Goal: Information Seeking & Learning: Learn about a topic

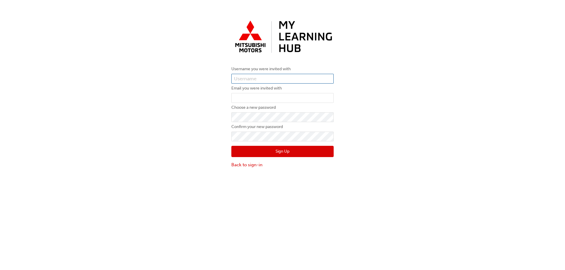
click at [274, 79] on input "text" at bounding box center [283, 79] width 102 height 10
type input "0005993436"
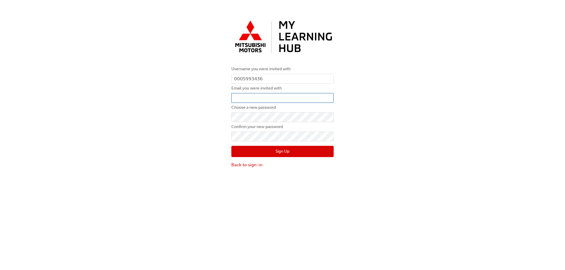
click at [294, 98] on input "email" at bounding box center [283, 98] width 102 height 10
type input "tylerl@cargaz.com.au"
click at [300, 154] on button "Sign Up" at bounding box center [283, 151] width 102 height 11
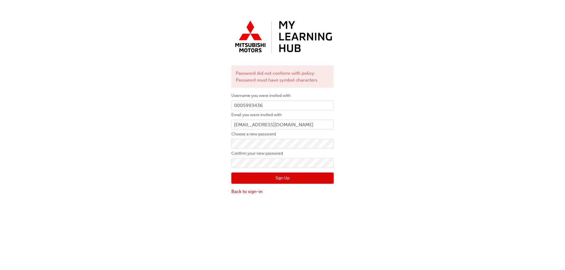
click at [281, 176] on button "Sign Up" at bounding box center [283, 178] width 102 height 11
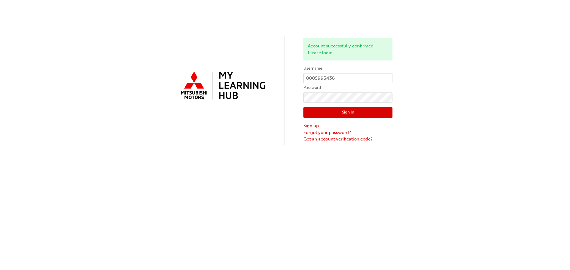
click at [369, 113] on button "Sign In" at bounding box center [347, 112] width 89 height 11
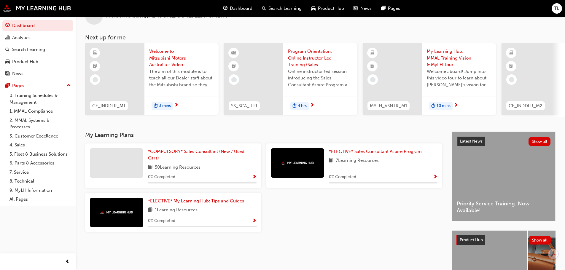
scroll to position [30, 0]
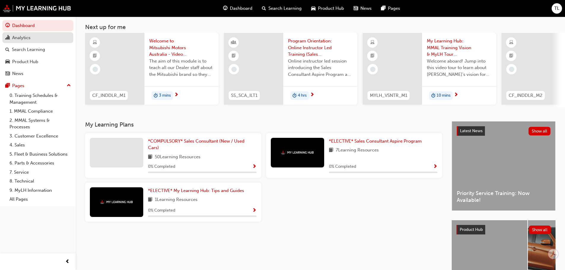
click at [41, 41] on link "Analytics" at bounding box center [37, 37] width 71 height 11
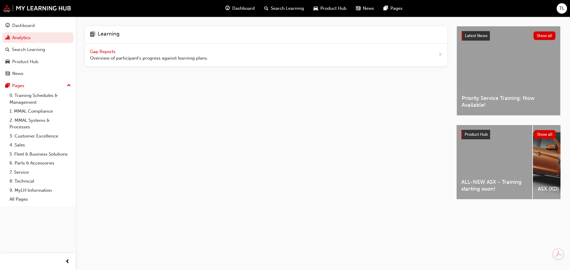
click at [109, 52] on span "Gap Reports" at bounding box center [103, 51] width 27 height 5
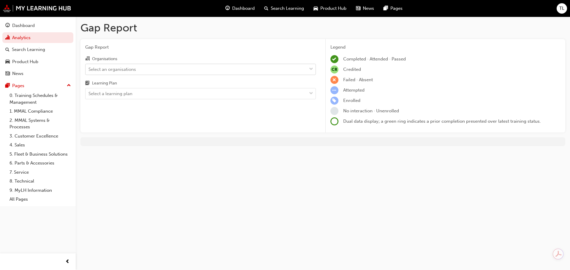
click at [155, 71] on div "Select an organisations" at bounding box center [195, 69] width 221 height 10
click at [89, 71] on input "Organisations Select an organisations" at bounding box center [88, 68] width 1 height 5
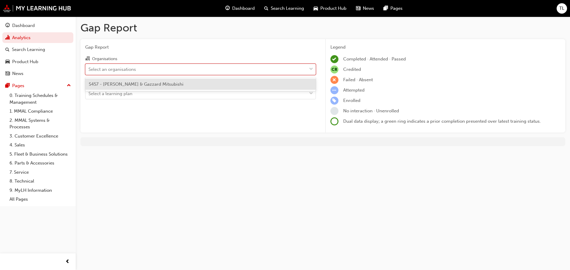
click at [147, 85] on span "S457 - Carlin & Gazzard Mitsubishi" at bounding box center [136, 84] width 95 height 5
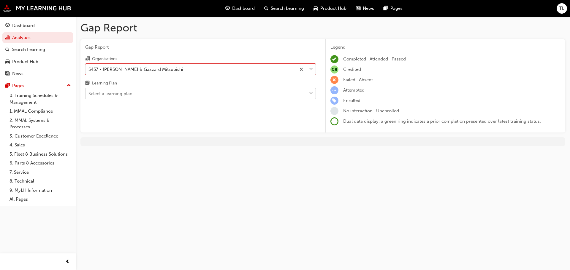
click at [141, 92] on div "Select a learning plan" at bounding box center [195, 94] width 221 height 10
click at [89, 92] on input "Learning Plan Select a learning plan" at bounding box center [88, 93] width 1 height 5
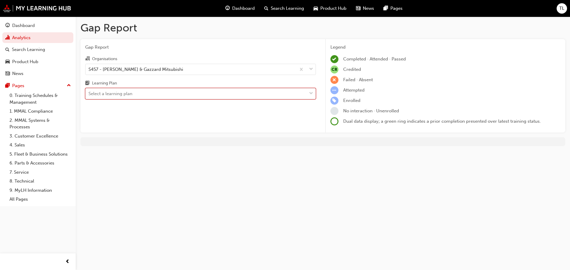
click at [140, 93] on div "Select a learning plan" at bounding box center [195, 94] width 221 height 10
click at [89, 93] on input "Learning Plan 0 results available. Select is focused ,type to refine list, pres…" at bounding box center [88, 93] width 1 height 5
click at [226, 99] on div "Select a learning plan" at bounding box center [195, 94] width 221 height 10
click at [89, 96] on input "Learning Plan 0 results available. Select is focused ,type to refine list, pres…" at bounding box center [88, 93] width 1 height 5
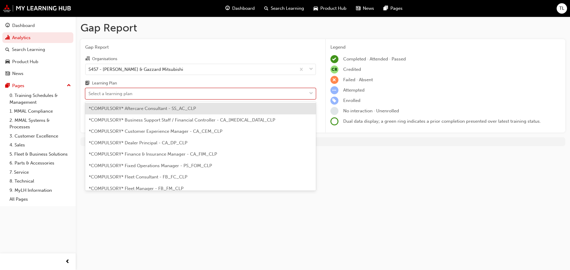
click at [161, 113] on div "*COMPULSORY* Aftercare Consultant - SS_AC_CLP" at bounding box center [200, 109] width 231 height 12
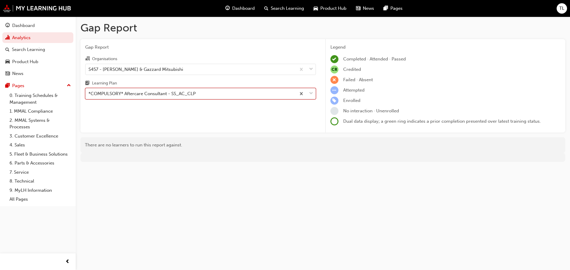
click at [196, 90] on div "*COMPULSORY* Aftercare Consultant - SS_AC_CLP" at bounding box center [190, 94] width 210 height 10
click at [89, 91] on input "Learning Plan option *COMPULSORY* Aftercare Consultant - SS_AC_CLP, selected. 0…" at bounding box center [88, 93] width 1 height 5
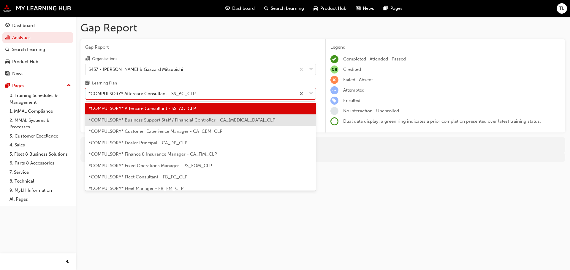
click at [165, 118] on span "*COMPULSORY* Business Support Staff / Financial Controller - CA_BSS_CLP" at bounding box center [182, 120] width 186 height 5
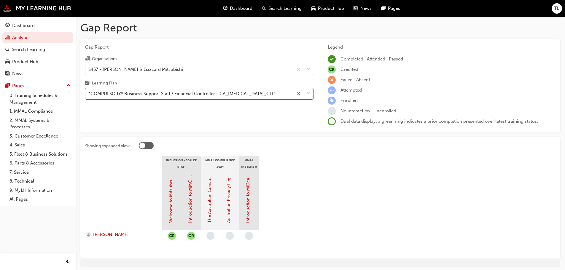
click at [211, 94] on div "*COMPULSORY* Business Support Staff / Financial Controller - CA_BSS_CLP" at bounding box center [181, 94] width 186 height 7
click at [89, 94] on input "Learning Plan option *COMPULSORY* Business Support Staff / Financial Controller…" at bounding box center [88, 93] width 1 height 5
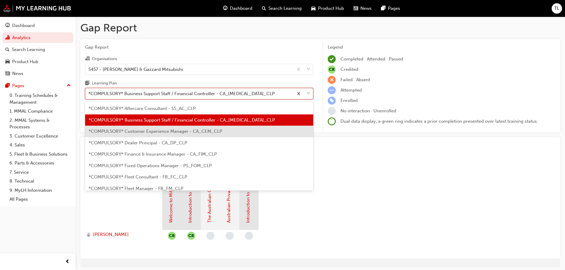
click at [181, 134] on span "*COMPULSORY* Customer Experience Manager - CA_CEM_CLP" at bounding box center [156, 131] width 134 height 5
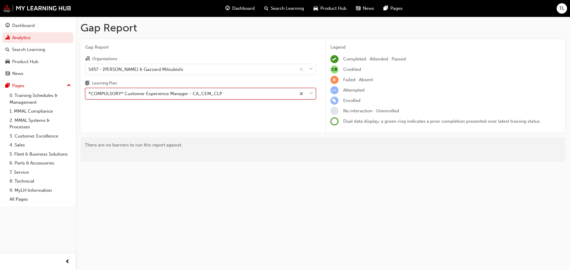
click at [175, 96] on div "*COMPULSORY* Customer Experience Manager - CA_CEM_CLP" at bounding box center [155, 94] width 134 height 7
click at [89, 96] on input "Learning Plan option *COMPULSORY* Customer Experience Manager - CA_CEM_CLP, sel…" at bounding box center [88, 93] width 1 height 5
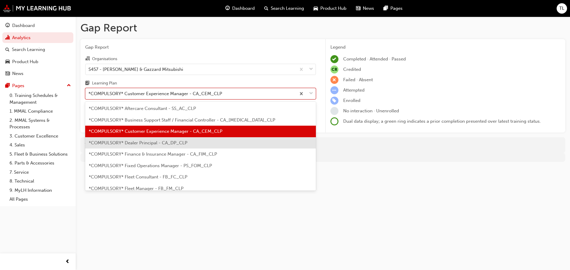
click at [173, 139] on div "*COMPULSORY* Dealer Principal - CA_DP_CLP" at bounding box center [200, 143] width 231 height 12
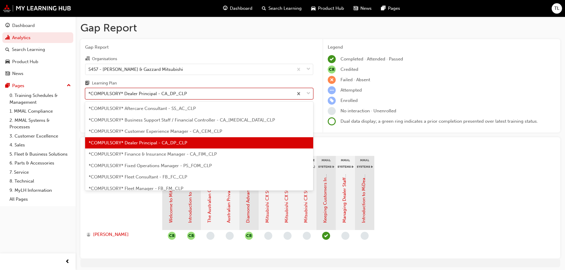
click at [178, 94] on div "*COMPULSORY* Dealer Principal - CA_DP_CLP" at bounding box center [137, 94] width 99 height 7
click at [89, 94] on input "Learning Plan option *COMPULSORY* Dealer Principal - CA_DP_CLP, selected. optio…" at bounding box center [88, 93] width 1 height 5
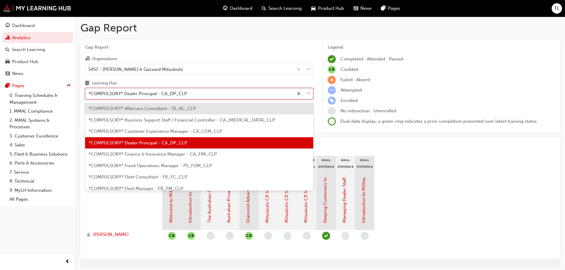
click at [155, 111] on span "*COMPULSORY* Aftercare Consultant - SS_AC_CLP" at bounding box center [142, 108] width 107 height 5
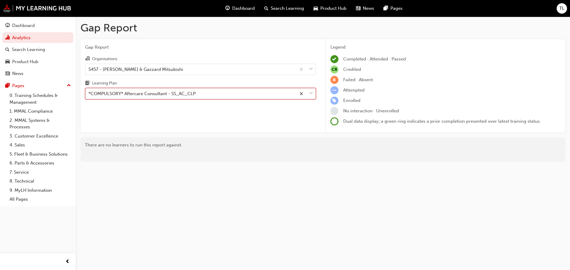
click at [176, 94] on div "*COMPULSORY* Aftercare Consultant - SS_AC_CLP" at bounding box center [141, 94] width 107 height 7
click at [89, 94] on input "Learning Plan option *COMPULSORY* Aftercare Consultant - SS_AC_CLP, selected. 0…" at bounding box center [88, 93] width 1 height 5
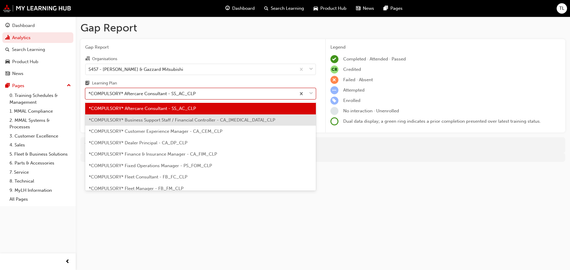
click at [148, 123] on span "*COMPULSORY* Business Support Staff / Financial Controller - CA_BSS_CLP" at bounding box center [182, 120] width 186 height 5
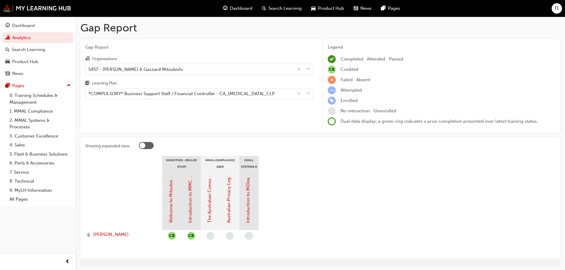
click at [130, 88] on div "Learning Plan" at bounding box center [199, 84] width 228 height 9
click at [89, 91] on input "Learning Plan *COMPULSORY* Business Support Staff / Financial Controller - CA_B…" at bounding box center [88, 93] width 1 height 5
click at [135, 100] on div "Gap Report Organisations S457 - Carlin & Gazzard Mitsubishi Learning Plan optio…" at bounding box center [199, 86] width 238 height 94
click at [142, 94] on div "*COMPULSORY* Business Support Staff / Financial Controller - CA_BSS_CLP" at bounding box center [181, 94] width 186 height 7
click at [89, 94] on input "Learning Plan *COMPULSORY* Business Support Staff / Financial Controller - CA_B…" at bounding box center [88, 93] width 1 height 5
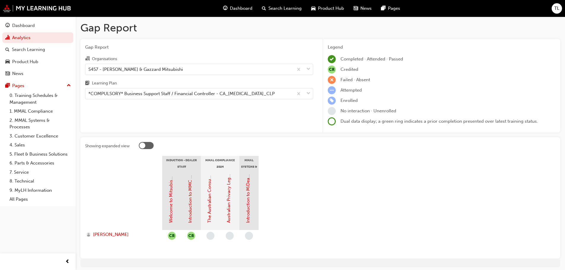
click at [436, 187] on section "Induction - Dealer Staff MMAL Compliance 2024 MMAL Systems & Processes - Genera…" at bounding box center [320, 205] width 471 height 98
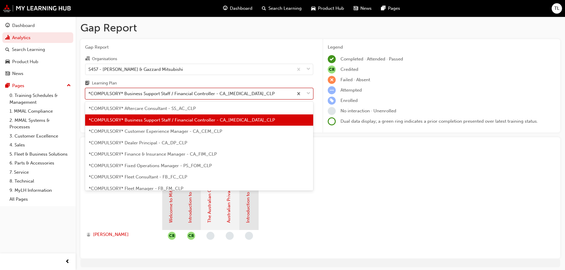
click at [153, 96] on div "*COMPULSORY* Business Support Staff / Financial Controller - CA_BSS_CLP" at bounding box center [181, 94] width 186 height 7
click at [89, 96] on input "Learning Plan option *COMPULSORY* Business Support Staff / Financial Controller…" at bounding box center [88, 93] width 1 height 5
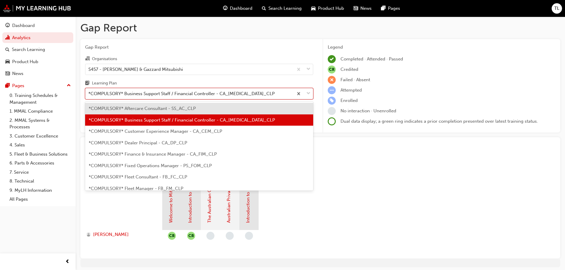
click at [401, 206] on section "Induction - Dealer Staff MMAL Compliance 2024 MMAL Systems & Processes - Genera…" at bounding box center [320, 205] width 471 height 98
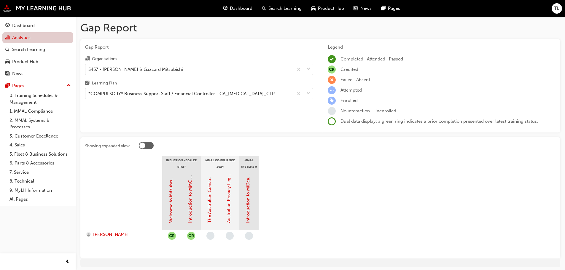
click at [26, 35] on link "Analytics" at bounding box center [37, 37] width 71 height 11
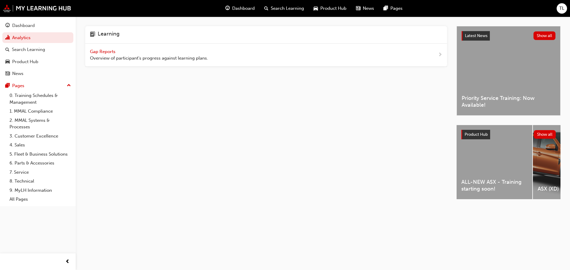
click at [109, 52] on span "Gap Reports" at bounding box center [103, 51] width 27 height 5
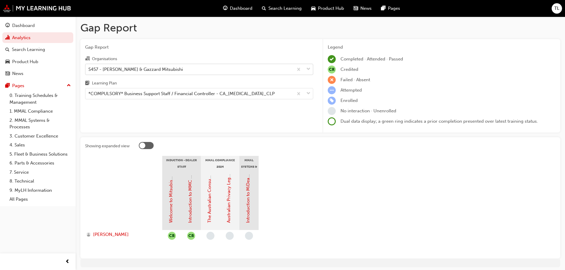
click at [128, 71] on div "S457 - [PERSON_NAME] & Gazzard Mitsubishi" at bounding box center [135, 69] width 95 height 7
click at [89, 71] on input "Organisations S457 - Carlin & Gazzard Mitsubishi" at bounding box center [88, 68] width 1 height 5
click at [128, 71] on div "S457 - [PERSON_NAME] & Gazzard Mitsubishi" at bounding box center [135, 69] width 95 height 7
click at [89, 71] on input "Organisations 0 results available. Select is focused ,type to refine list, pres…" at bounding box center [88, 68] width 1 height 5
click at [126, 94] on div "*COMPULSORY* Business Support Staff / Financial Controller - CA_BSS_CLP" at bounding box center [181, 94] width 186 height 7
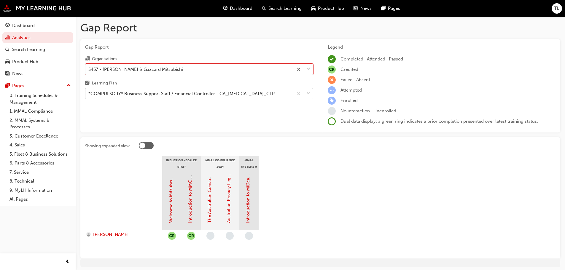
click at [89, 94] on input "Learning Plan *COMPULSORY* Business Support Staff / Financial Controller - CA_B…" at bounding box center [88, 93] width 1 height 5
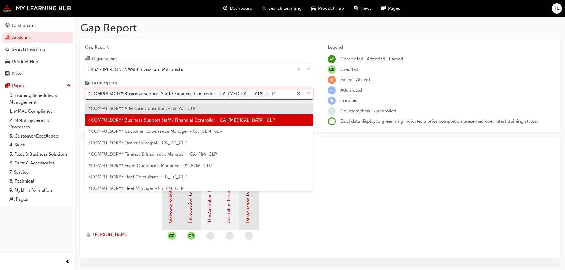
click at [129, 114] on div "*COMPULSORY* Aftercare Consultant - SS_AC_CLP" at bounding box center [199, 109] width 228 height 12
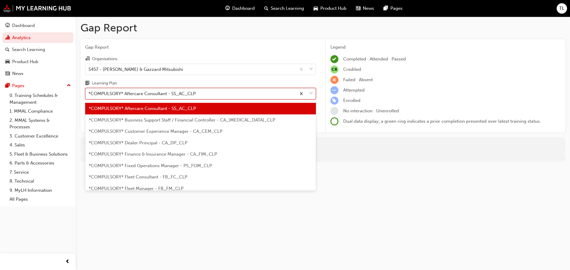
click at [134, 96] on div "*COMPULSORY* Aftercare Consultant - SS_AC_CLP" at bounding box center [141, 94] width 107 height 7
click at [89, 96] on input "Learning Plan option *COMPULSORY* Aftercare Consultant - SS_AC_CLP, selected. o…" at bounding box center [88, 93] width 1 height 5
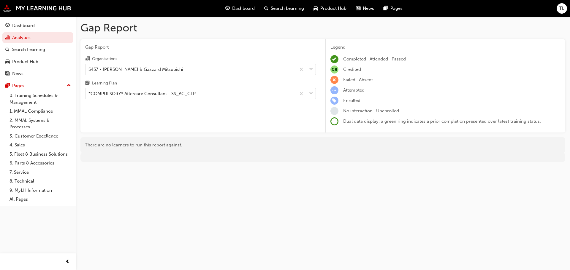
click at [367, 141] on div "There are no learners to run this report against." at bounding box center [322, 145] width 485 height 16
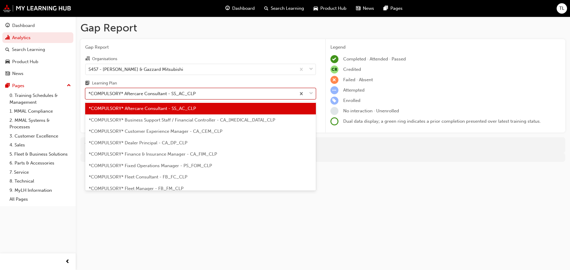
click at [177, 98] on div "*COMPULSORY* Aftercare Consultant - SS_AC_CLP" at bounding box center [190, 94] width 210 height 10
click at [89, 96] on input "Learning Plan option *COMPULSORY* Aftercare Consultant - SS_AC_CLP, selected. o…" at bounding box center [88, 93] width 1 height 5
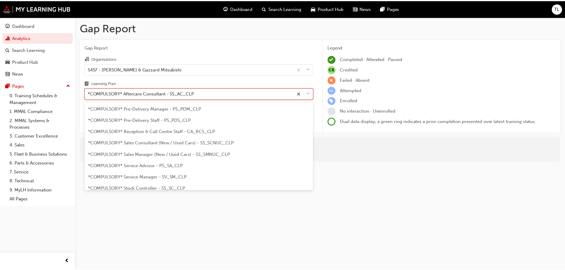
scroll to position [178, 0]
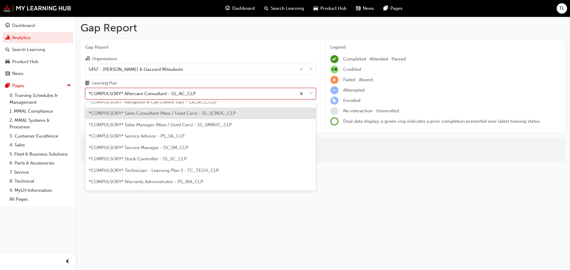
click at [156, 114] on span "*COMPULSORY* Sales Consultant (New / Used Cars) - SS_SCNUC_CLP" at bounding box center [162, 113] width 147 height 5
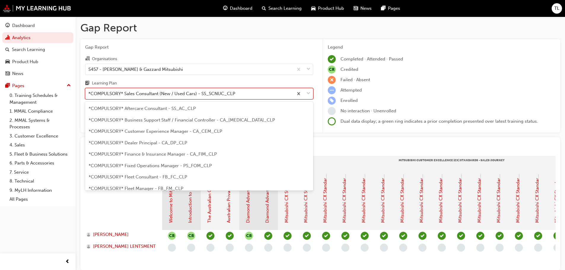
click at [153, 96] on div "*COMPULSORY* Sales Consultant (New / Used Cars) - SS_SCNUC_CLP" at bounding box center [161, 94] width 147 height 7
click at [89, 96] on input "Learning Plan option *COMPULSORY* Sales Consultant (New / Used Cars) - SS_SCNUC…" at bounding box center [88, 93] width 1 height 5
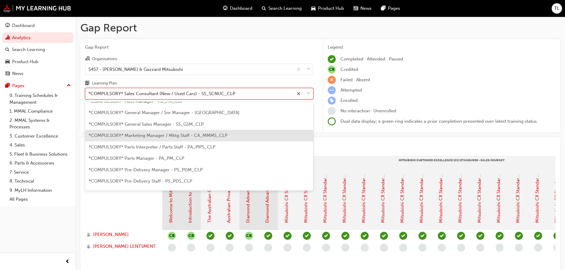
scroll to position [89, 0]
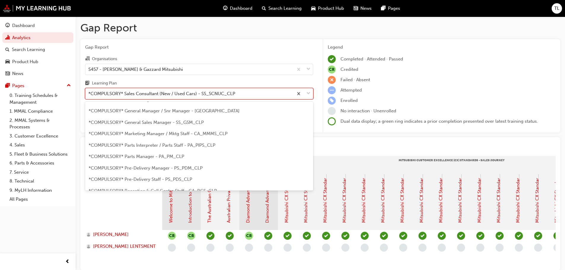
click at [262, 83] on div "Learning Plan" at bounding box center [199, 84] width 228 height 9
click at [89, 91] on input "Learning Plan option *COMPULSORY* Sales Consultant (New / Used Cars) - SS_SCNUC…" at bounding box center [88, 93] width 1 height 5
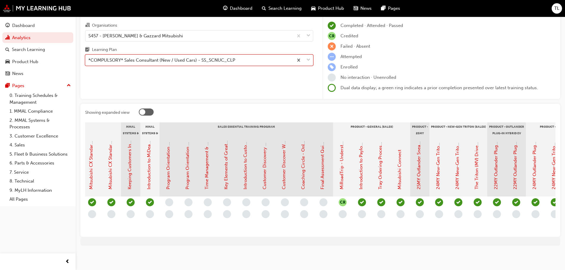
scroll to position [0, 501]
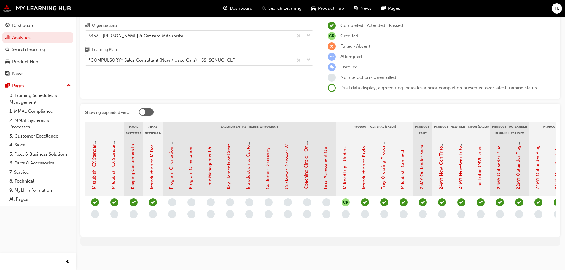
drag, startPoint x: 352, startPoint y: 232, endPoint x: 347, endPoint y: 232, distance: 4.7
click at [347, 232] on section "Induction - Dealer Staff MMAL Compliance 2024 Diamond Advantage - Sales Mitsubi…" at bounding box center [320, 178] width 471 height 110
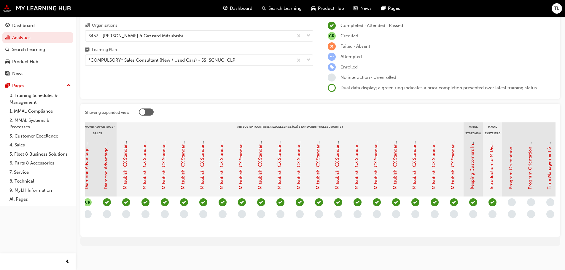
scroll to position [0, 0]
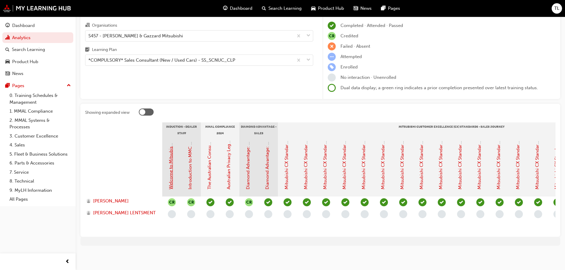
click at [170, 173] on link "Welcome to Mitsubishi Motors Australia - Video (Dealer Induction)" at bounding box center [170, 122] width 5 height 136
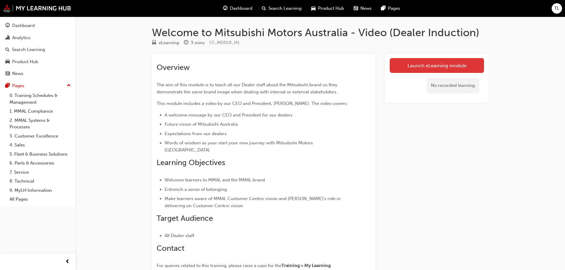
click at [416, 63] on link "Launch eLearning module" at bounding box center [437, 65] width 94 height 15
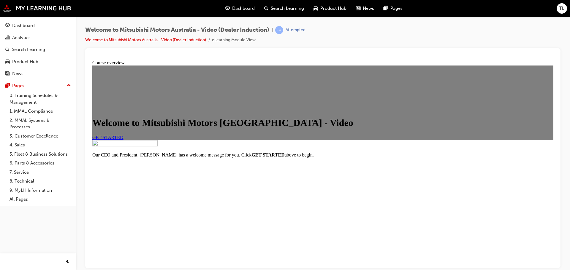
scroll to position [70, 0]
click at [123, 135] on link "GET STARTED" at bounding box center [107, 137] width 31 height 5
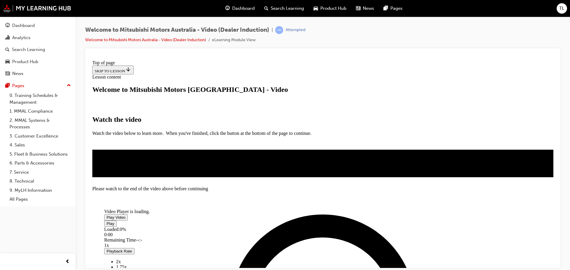
click at [107, 215] on span "Video player" at bounding box center [107, 217] width 0 height 4
click at [193, 182] on video "Video player" at bounding box center [148, 185] width 89 height 45
click at [107, 215] on span "Video player" at bounding box center [107, 217] width 0 height 4
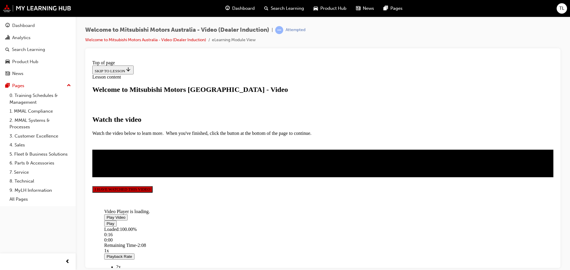
click at [153, 193] on button "I HAVE WATCHED THIS VIDEO" at bounding box center [122, 189] width 60 height 7
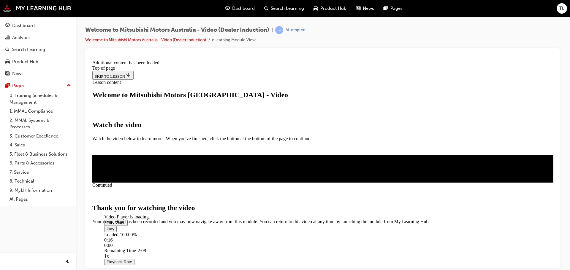
scroll to position [188, 0]
click at [129, 247] on span "CLOSE MODULE" at bounding box center [110, 249] width 37 height 5
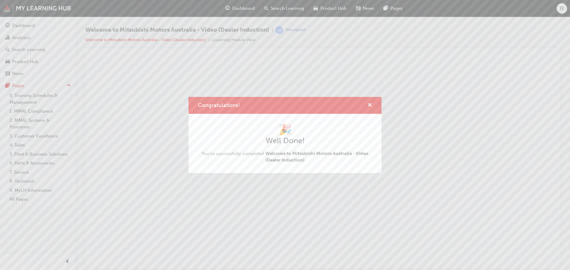
scroll to position [0, 0]
click at [370, 104] on span "cross-icon" at bounding box center [369, 105] width 4 height 5
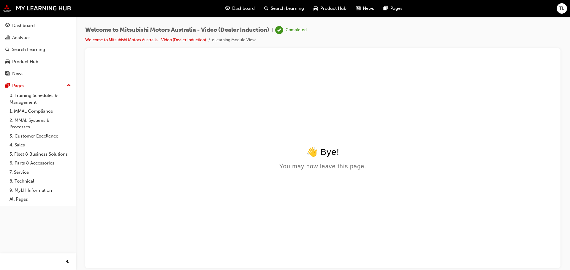
click at [29, 43] on button "Dashboard Analytics Search Learning Product Hub News Pages" at bounding box center [37, 49] width 71 height 61
click at [30, 39] on div "Analytics" at bounding box center [21, 37] width 18 height 7
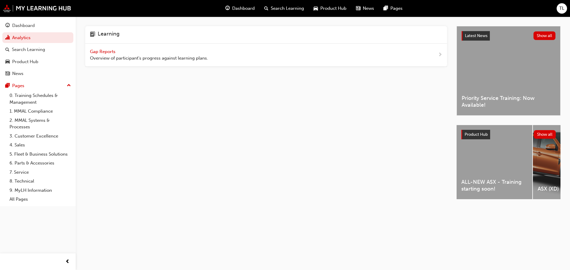
click at [105, 49] on span "Gap Reports" at bounding box center [103, 51] width 27 height 5
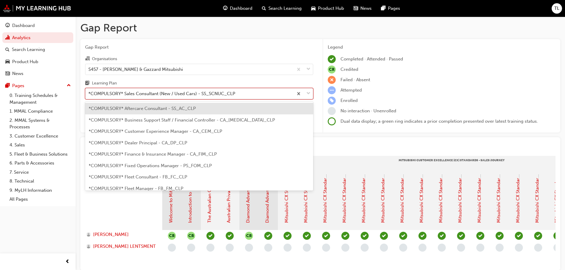
click at [151, 94] on div "*COMPULSORY* Sales Consultant (New / Used Cars) - SS_SCNUC_CLP" at bounding box center [161, 94] width 147 height 7
click at [89, 94] on input "Learning Plan option *COMPULSORY* Aftercare Consultant - SS_AC_CLP focused, 1 o…" at bounding box center [88, 93] width 1 height 5
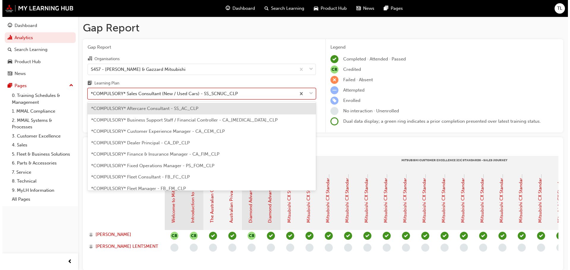
scroll to position [110, 0]
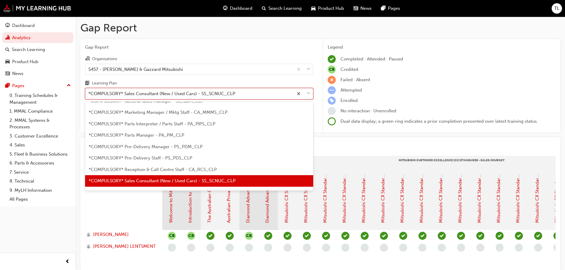
click at [145, 180] on span "*COMPULSORY* Sales Consultant (New / Used Cars) - SS_SCNUC_CLP" at bounding box center [162, 180] width 147 height 5
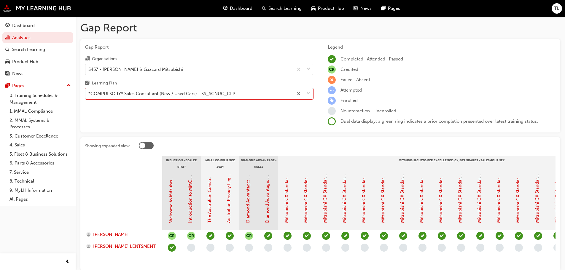
click at [189, 208] on link "Introduction to MMC & MMAL Brand and Heritage (Dealer Induction)" at bounding box center [190, 153] width 5 height 141
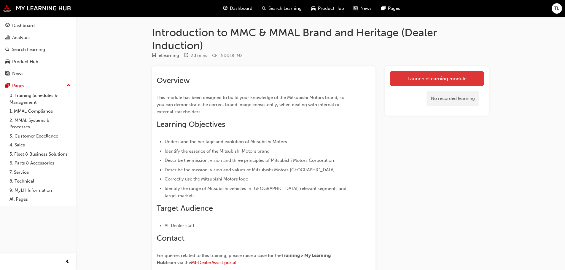
click at [394, 79] on link "Launch eLearning module" at bounding box center [437, 78] width 94 height 15
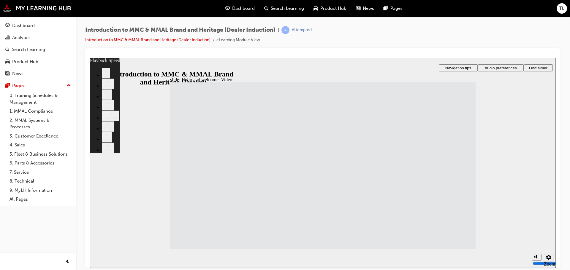
type input "33"
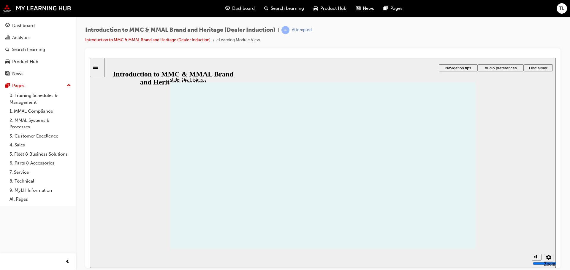
drag, startPoint x: 514, startPoint y: 217, endPoint x: 510, endPoint y: 216, distance: 4.3
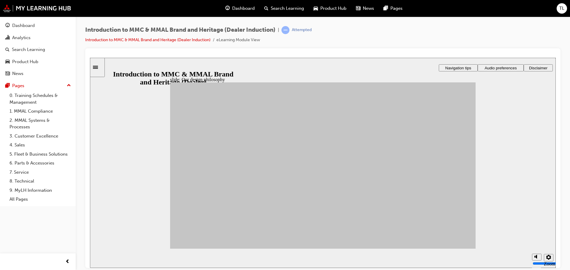
drag, startPoint x: 414, startPoint y: 175, endPoint x: 410, endPoint y: 178, distance: 4.3
drag, startPoint x: 370, startPoint y: 131, endPoint x: 359, endPoint y: 133, distance: 12.0
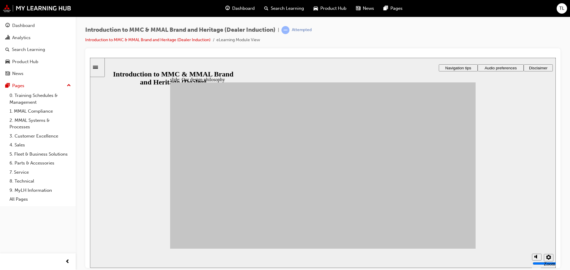
drag, startPoint x: 247, startPoint y: 163, endPoint x: 353, endPoint y: 144, distance: 107.7
drag, startPoint x: 287, startPoint y: 169, endPoint x: 358, endPoint y: 175, distance: 70.9
drag, startPoint x: 292, startPoint y: 170, endPoint x: 411, endPoint y: 172, distance: 119.6
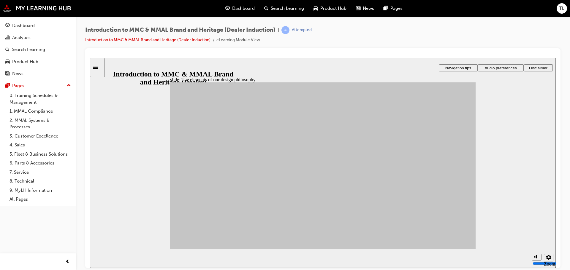
drag, startPoint x: 287, startPoint y: 217, endPoint x: 418, endPoint y: 146, distance: 149.0
drag, startPoint x: 205, startPoint y: 188, endPoint x: 406, endPoint y: 226, distance: 205.0
drag, startPoint x: 206, startPoint y: 185, endPoint x: 359, endPoint y: 222, distance: 157.2
drag, startPoint x: 209, startPoint y: 165, endPoint x: 402, endPoint y: 224, distance: 201.9
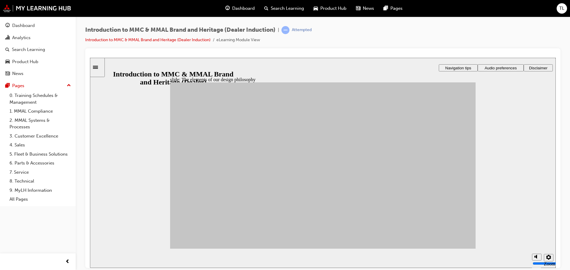
drag, startPoint x: 209, startPoint y: 210, endPoint x: 411, endPoint y: 204, distance: 202.5
drag, startPoint x: 248, startPoint y: 200, endPoint x: 357, endPoint y: 205, distance: 109.1
drag, startPoint x: 246, startPoint y: 199, endPoint x: 405, endPoint y: 168, distance: 162.0
drag, startPoint x: 288, startPoint y: 187, endPoint x: 351, endPoint y: 171, distance: 65.6
drag, startPoint x: 251, startPoint y: 176, endPoint x: 379, endPoint y: 159, distance: 128.7
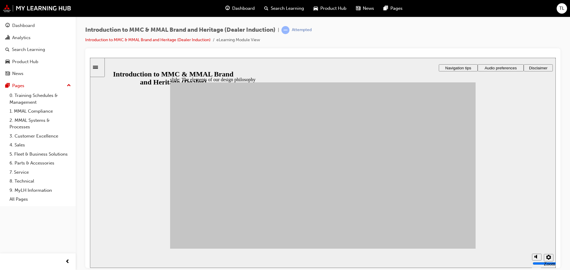
drag, startPoint x: 246, startPoint y: 214, endPoint x: 356, endPoint y: 171, distance: 118.1
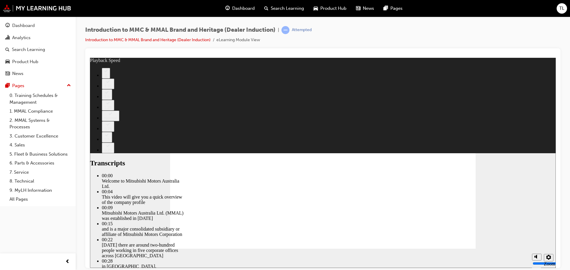
type input "0"
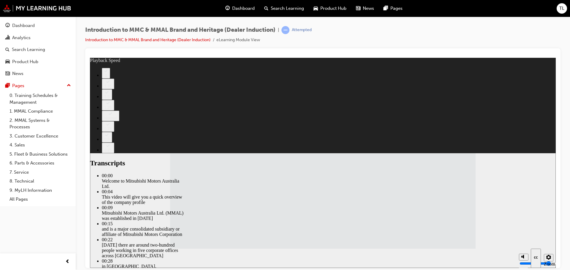
type input "112"
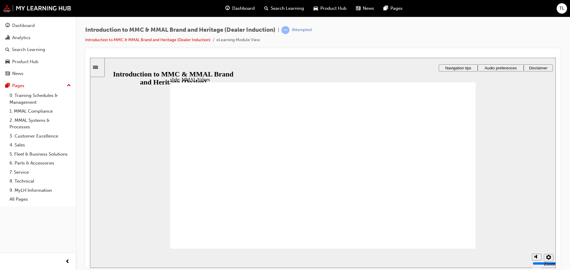
drag, startPoint x: 264, startPoint y: 159, endPoint x: 214, endPoint y: 177, distance: 52.6
drag, startPoint x: 350, startPoint y: 160, endPoint x: 297, endPoint y: 178, distance: 56.2
drag, startPoint x: 336, startPoint y: 163, endPoint x: 286, endPoint y: 184, distance: 53.8
drag, startPoint x: 345, startPoint y: 158, endPoint x: 346, endPoint y: 175, distance: 17.9
drag, startPoint x: 344, startPoint y: 159, endPoint x: 243, endPoint y: 179, distance: 103.0
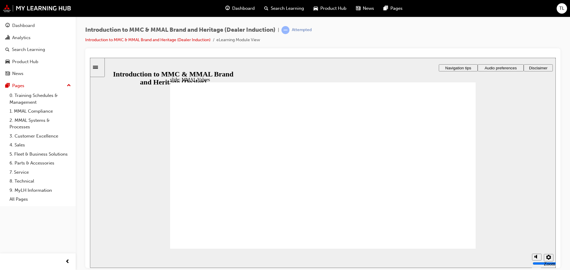
drag, startPoint x: 446, startPoint y: 157, endPoint x: 299, endPoint y: 173, distance: 148.5
drag, startPoint x: 204, startPoint y: 162, endPoint x: 433, endPoint y: 183, distance: 230.7
drag, startPoint x: 202, startPoint y: 159, endPoint x: 339, endPoint y: 175, distance: 138.1
drag, startPoint x: 191, startPoint y: 150, endPoint x: 202, endPoint y: 156, distance: 13.3
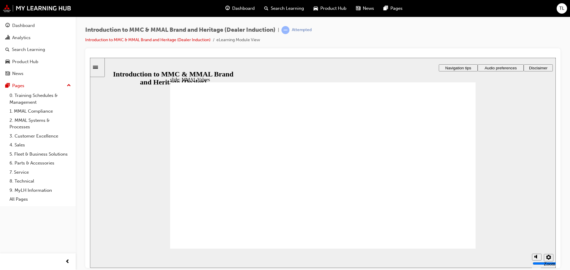
drag, startPoint x: 201, startPoint y: 158, endPoint x: 292, endPoint y: 178, distance: 92.3
drag, startPoint x: 395, startPoint y: 156, endPoint x: 441, endPoint y: 176, distance: 50.6
drag, startPoint x: 437, startPoint y: 156, endPoint x: 344, endPoint y: 175, distance: 94.7
drag, startPoint x: 302, startPoint y: 156, endPoint x: 390, endPoint y: 177, distance: 90.5
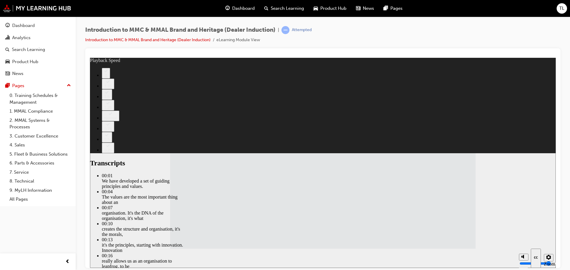
type input "6"
type input "120"
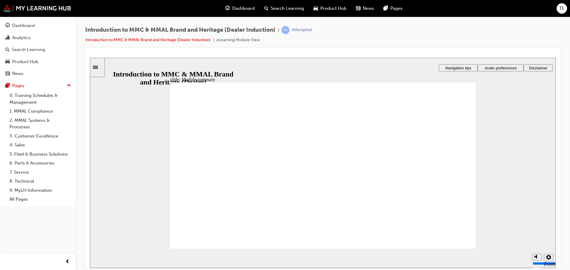
checkbox input "true"
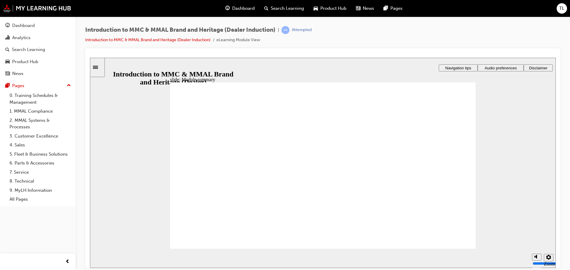
checkbox input "true"
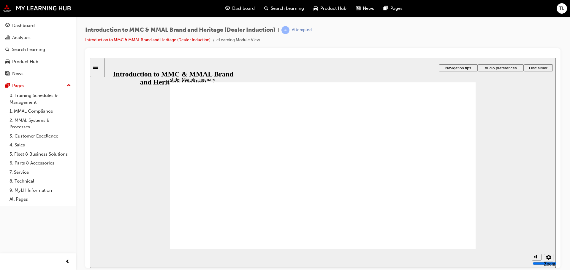
checkbox input "true"
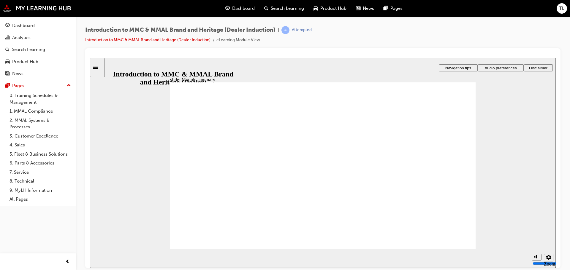
checkbox input "false"
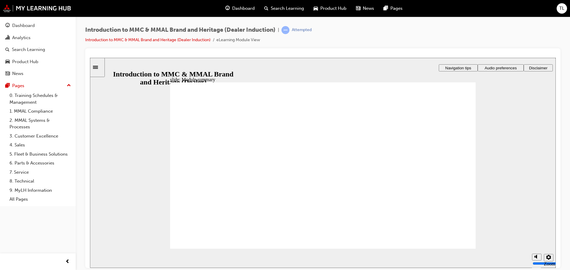
checkbox input "true"
checkbox input "false"
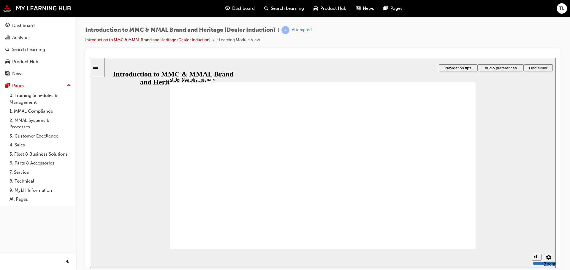
checkbox input "false"
checkbox input "true"
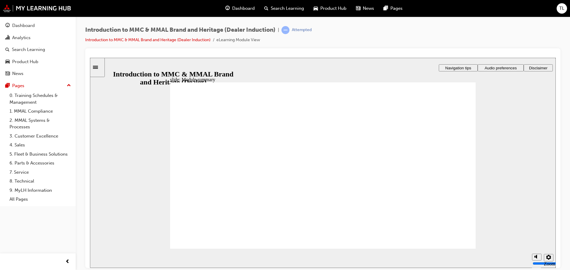
checkbox input "true"
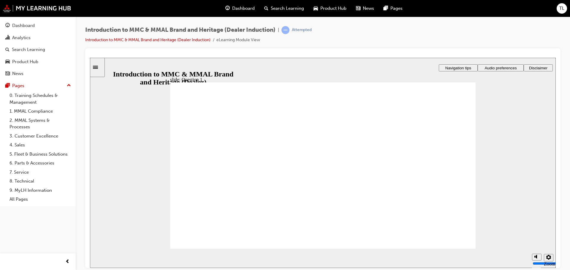
radio input "true"
radio input "false"
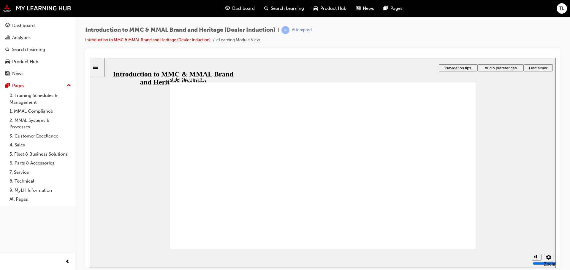
radio input "false"
radio input "true"
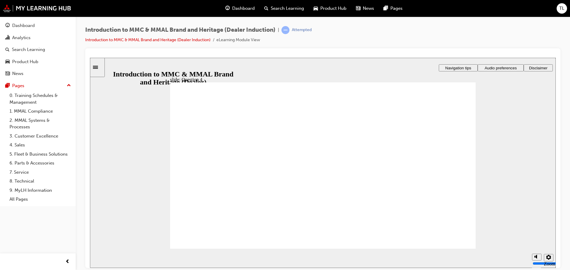
checkbox input "true"
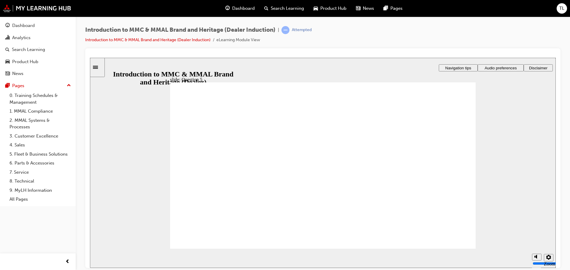
checkbox input "true"
drag, startPoint x: 254, startPoint y: 194, endPoint x: 233, endPoint y: 232, distance: 42.9
radio input "true"
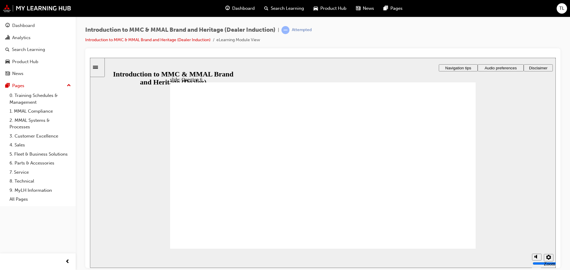
radio input "true"
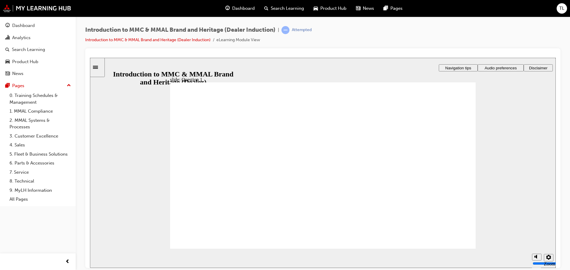
radio input "true"
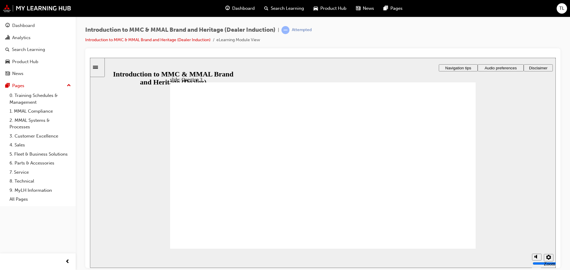
drag, startPoint x: 178, startPoint y: 122, endPoint x: 304, endPoint y: 128, distance: 125.4
radio input "true"
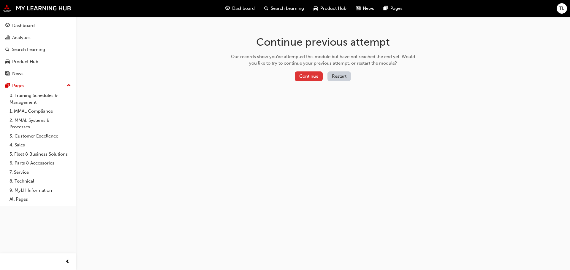
click at [309, 78] on button "Continue" at bounding box center [309, 77] width 28 height 10
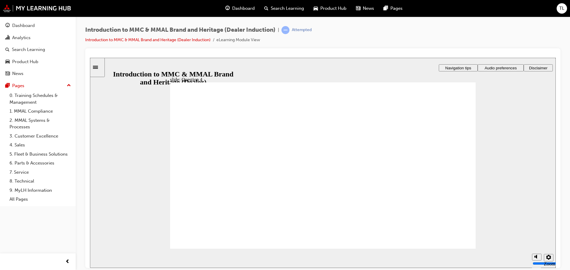
radio input "true"
checkbox input "true"
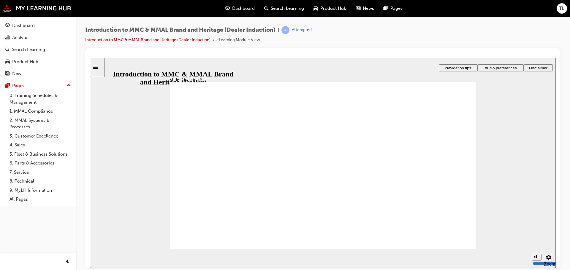
checkbox input "true"
radio input "true"
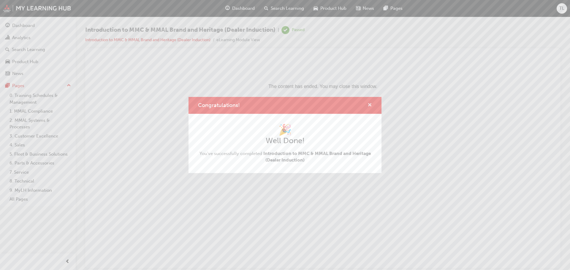
click at [371, 103] on span "cross-icon" at bounding box center [369, 105] width 4 height 5
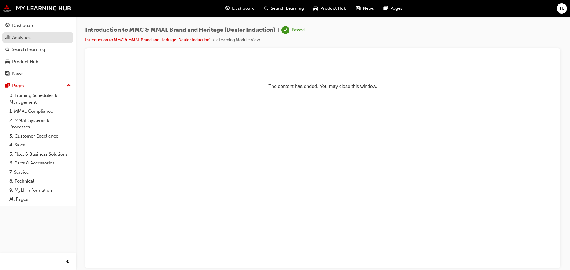
click at [27, 41] on div "Analytics" at bounding box center [21, 37] width 18 height 7
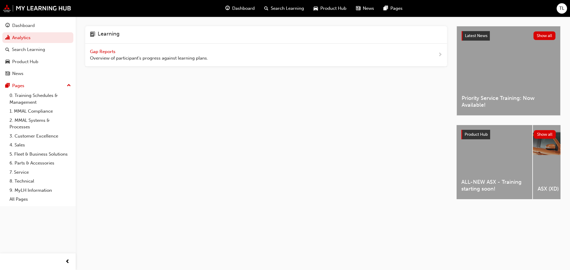
click at [102, 52] on span "Gap Reports" at bounding box center [103, 51] width 27 height 5
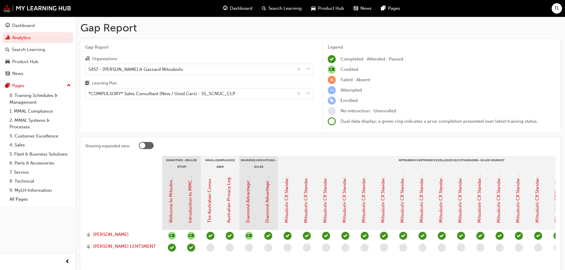
scroll to position [30, 0]
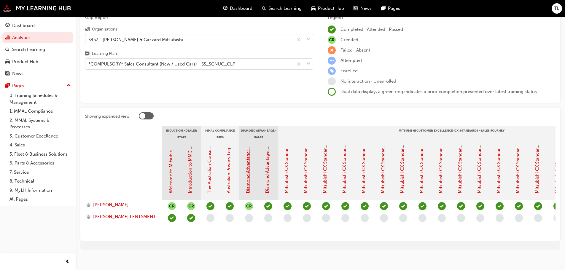
click at [246, 171] on link "Diamond Advantage: Fundamentals" at bounding box center [247, 156] width 5 height 73
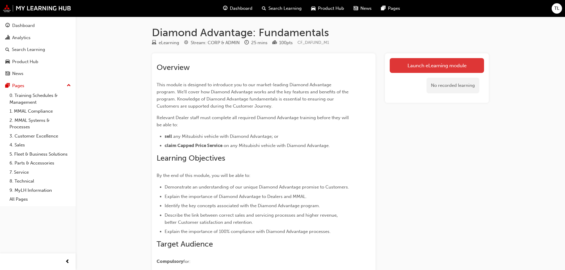
click at [413, 65] on link "Launch eLearning module" at bounding box center [437, 65] width 94 height 15
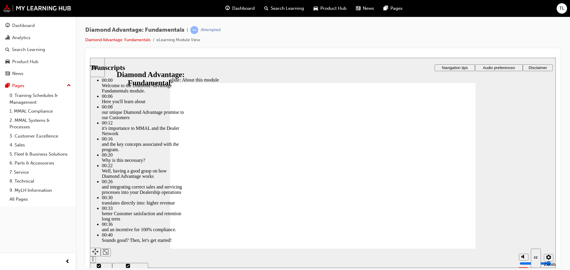
type input "45"
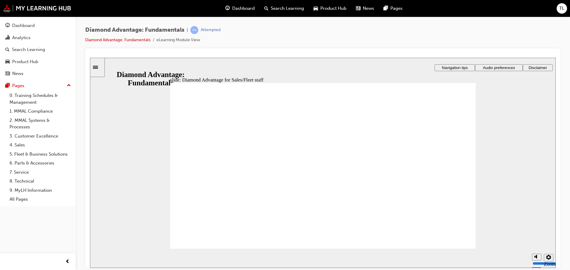
checkbox input "true"
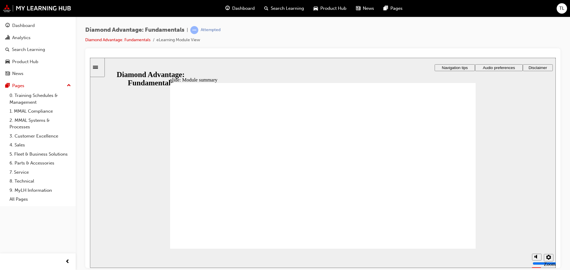
checkbox input "true"
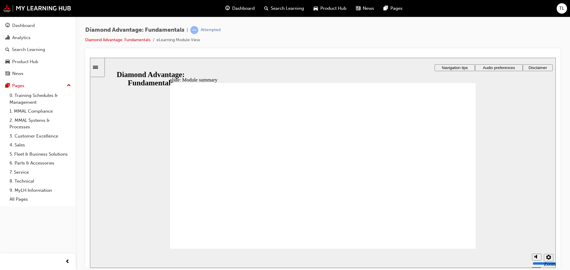
checkbox input "true"
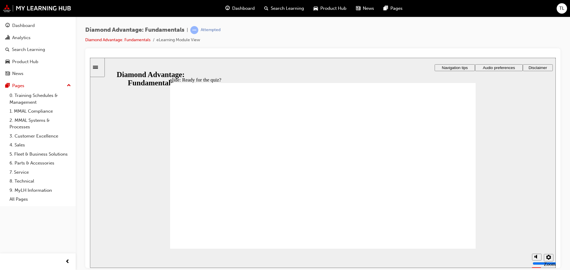
drag, startPoint x: 385, startPoint y: 215, endPoint x: 310, endPoint y: 194, distance: 77.9
drag, startPoint x: 309, startPoint y: 215, endPoint x: 249, endPoint y: 196, distance: 63.4
drag, startPoint x: 251, startPoint y: 213, endPoint x: 400, endPoint y: 191, distance: 150.9
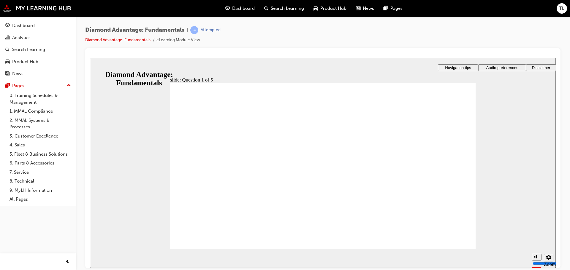
radio input "true"
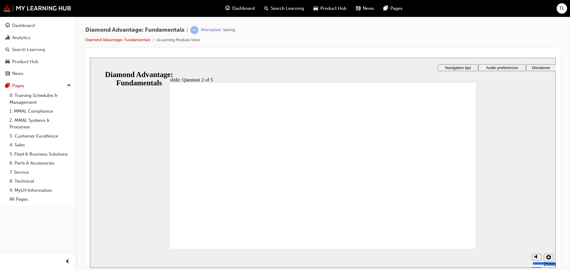
radio input "true"
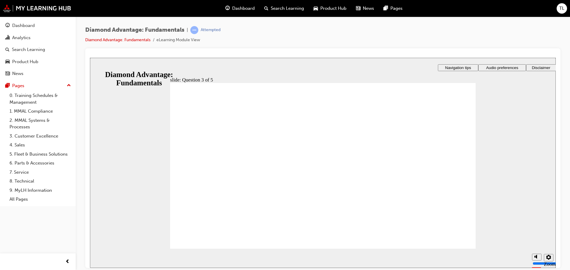
checkbox input "true"
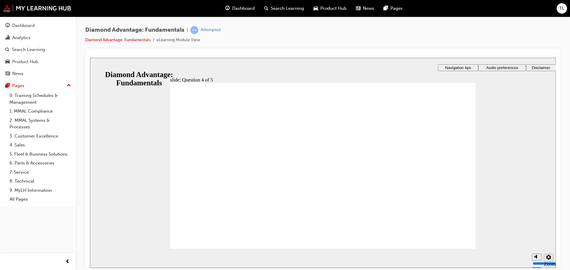
checkbox input "true"
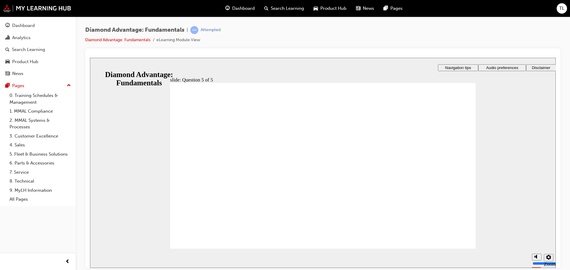
radio input "true"
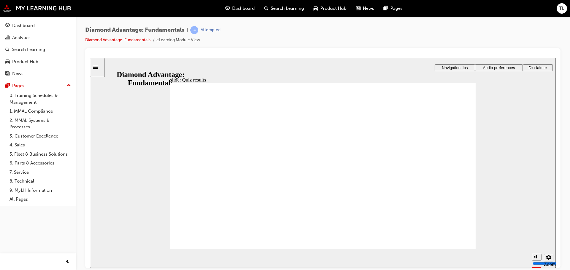
drag, startPoint x: 246, startPoint y: 214, endPoint x: 396, endPoint y: 189, distance: 151.4
drag, startPoint x: 382, startPoint y: 212, endPoint x: 302, endPoint y: 189, distance: 83.8
drag, startPoint x: 306, startPoint y: 211, endPoint x: 234, endPoint y: 188, distance: 75.1
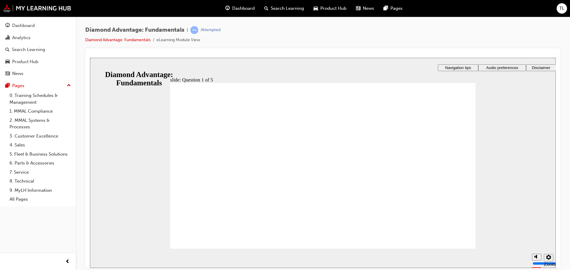
radio input "true"
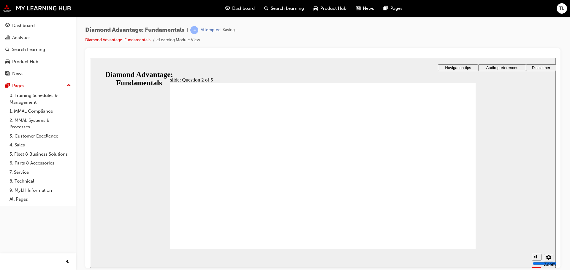
radio input "true"
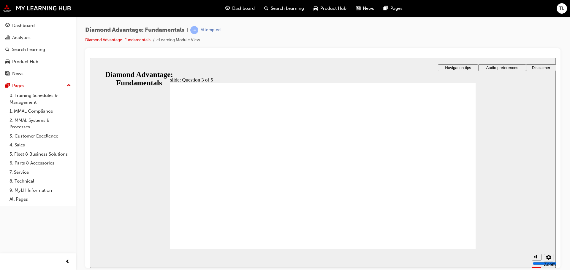
checkbox input "true"
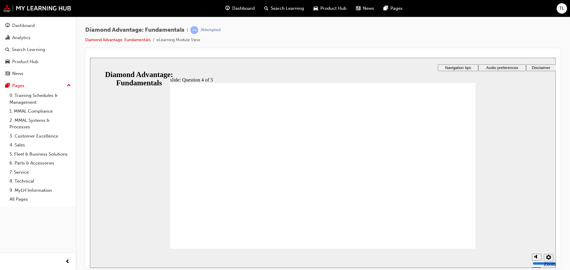
checkbox input "true"
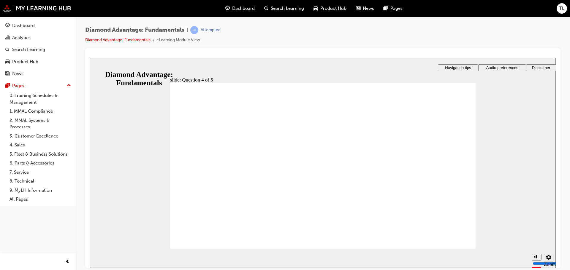
radio input "true"
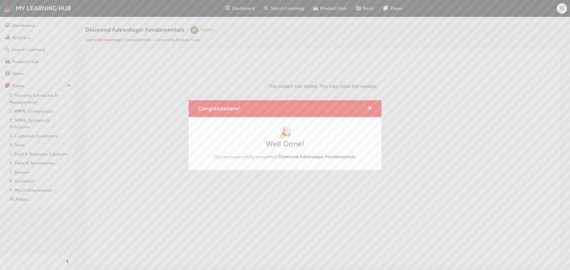
click at [370, 107] on span "cross-icon" at bounding box center [369, 108] width 4 height 5
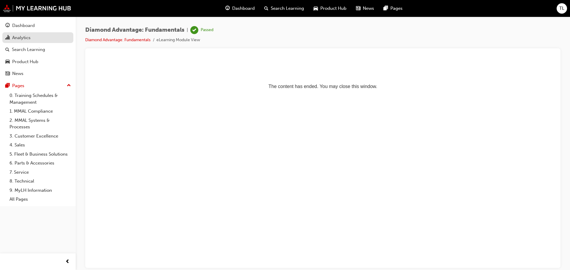
click at [22, 40] on div "Analytics" at bounding box center [21, 37] width 18 height 7
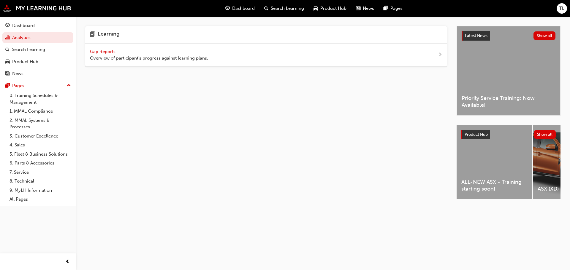
click at [106, 58] on span "Overview of participant's progress against learning plans." at bounding box center [149, 58] width 118 height 7
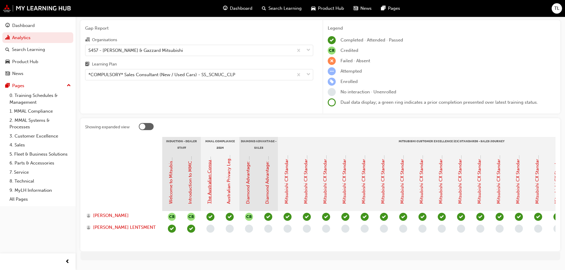
scroll to position [30, 0]
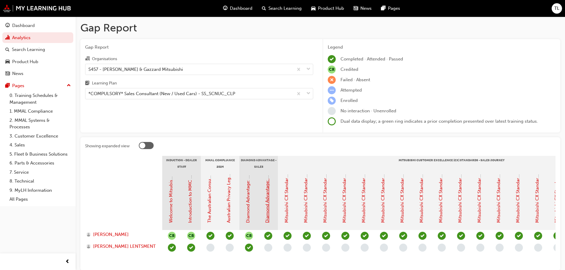
click at [268, 200] on link "Diamond Advantage: Sales Training" at bounding box center [267, 187] width 5 height 73
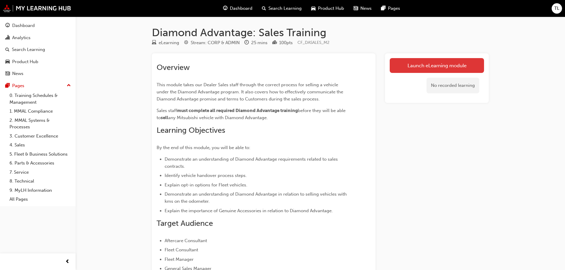
click at [409, 62] on link "Launch eLearning module" at bounding box center [437, 65] width 94 height 15
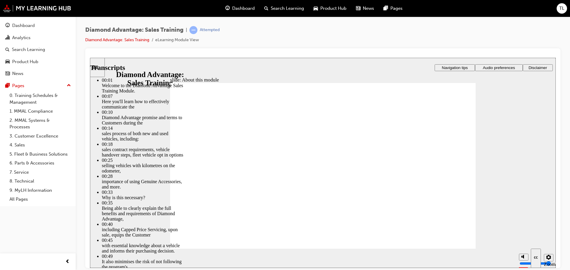
type input "62"
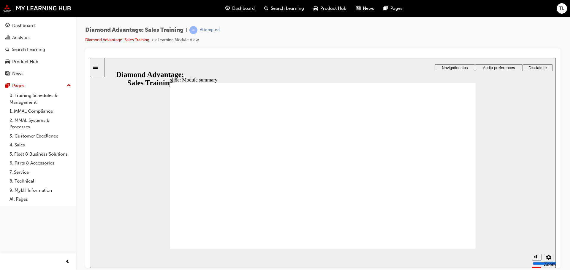
checkbox input "true"
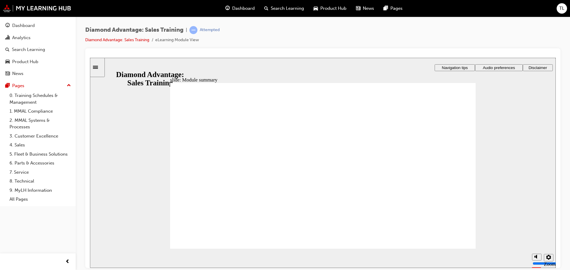
checkbox input "true"
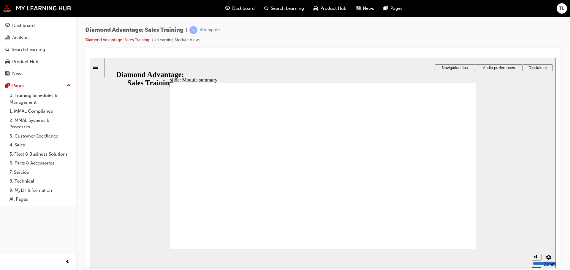
checkbox input "true"
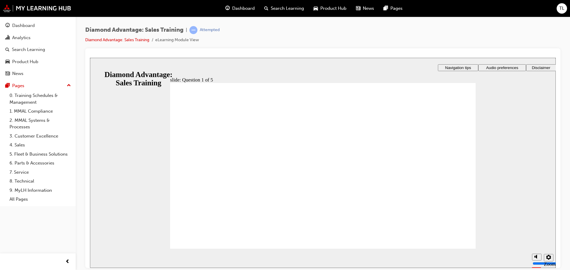
checkbox input "true"
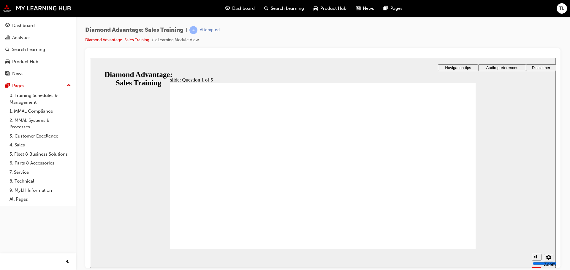
radio input "true"
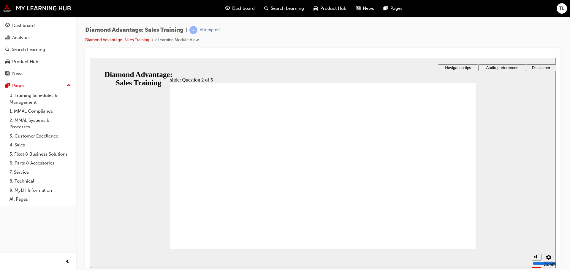
radio input "true"
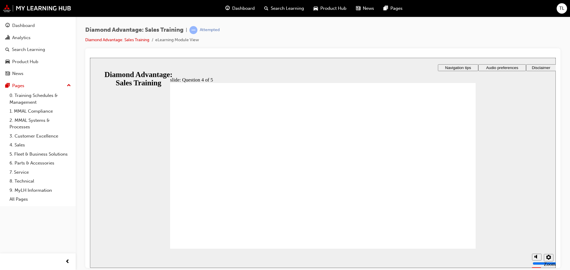
radio input "false"
radio input "true"
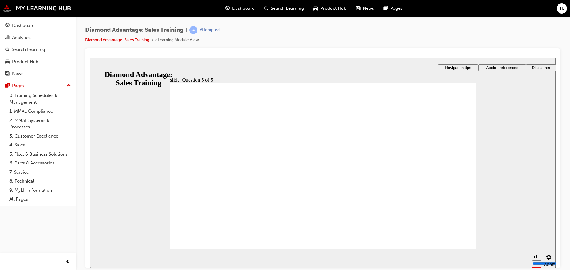
radio input "true"
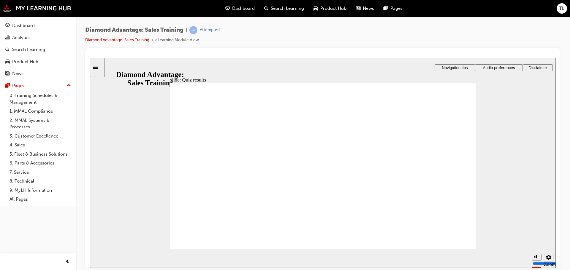
checkbox input "true"
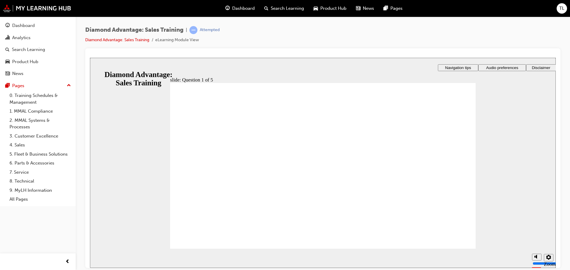
checkbox input "true"
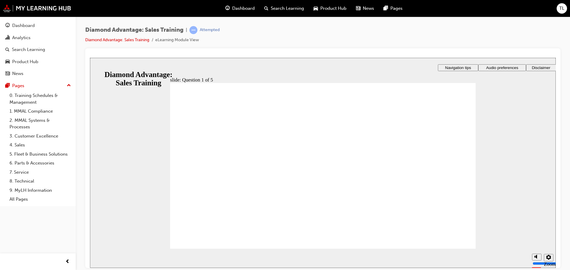
radio input "true"
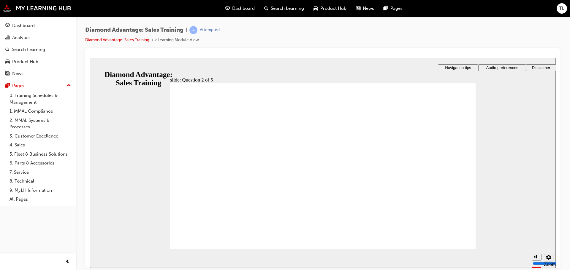
radio input "true"
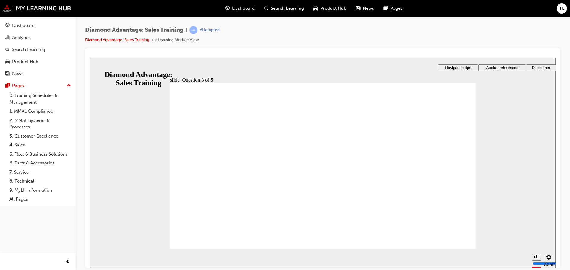
radio input "true"
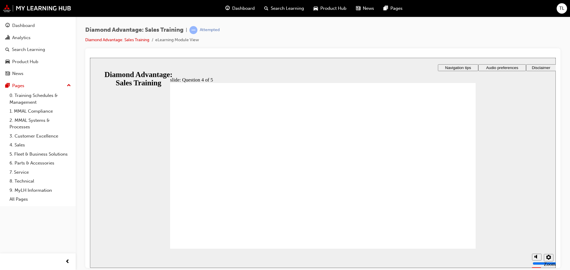
radio input "true"
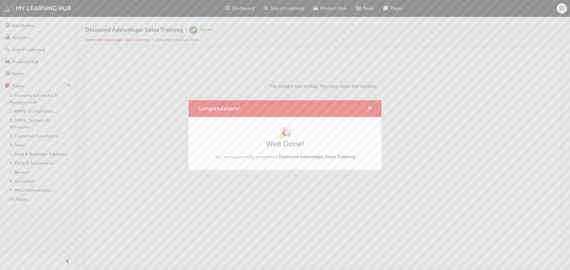
click at [368, 107] on span "cross-icon" at bounding box center [369, 108] width 4 height 5
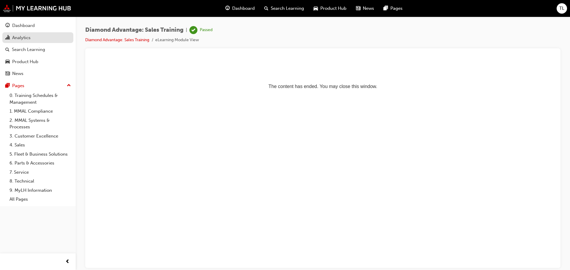
click at [23, 39] on div "Analytics" at bounding box center [21, 37] width 18 height 7
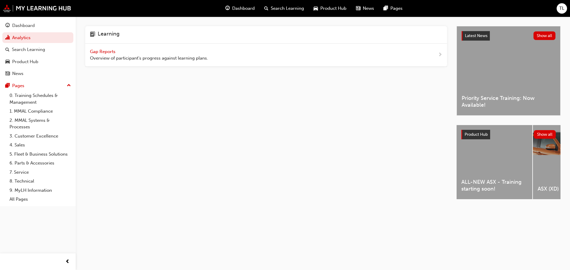
click at [118, 56] on span "Overview of participant's progress against learning plans." at bounding box center [149, 58] width 118 height 7
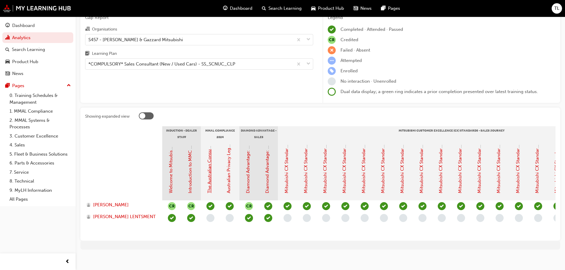
click at [211, 153] on link "The Australian Consumer Law (MMAL Compliance - 2024)" at bounding box center [209, 134] width 5 height 120
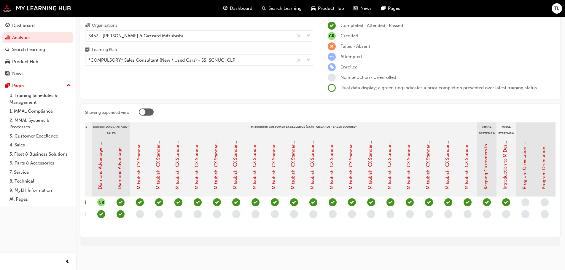
scroll to position [0, 134]
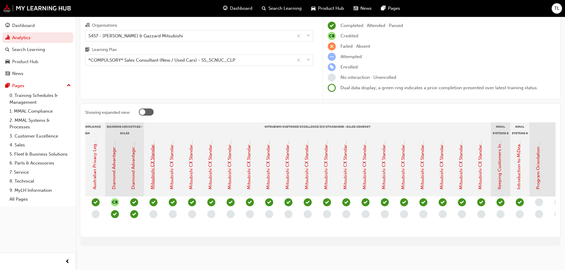
click at [151, 172] on link "Mitsubishi CX Standards - Introduction" at bounding box center [152, 150] width 5 height 80
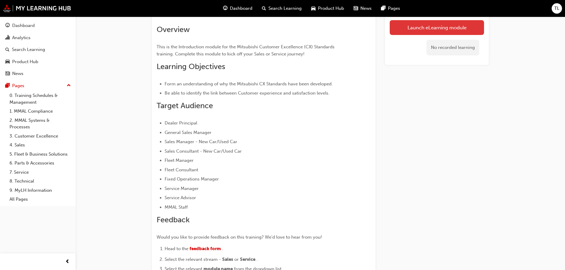
click at [468, 22] on link "Launch eLearning module" at bounding box center [437, 27] width 94 height 15
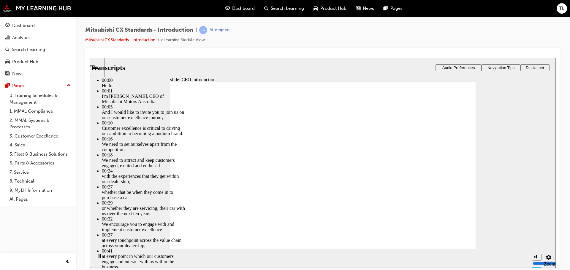
type input "155"
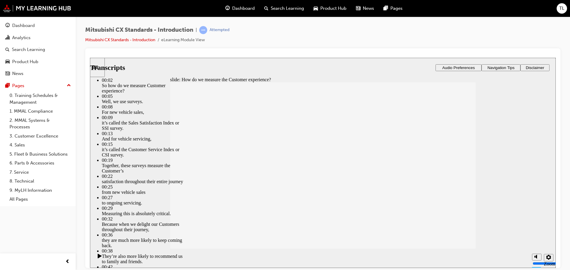
type input "74"
